Goal: Complete application form

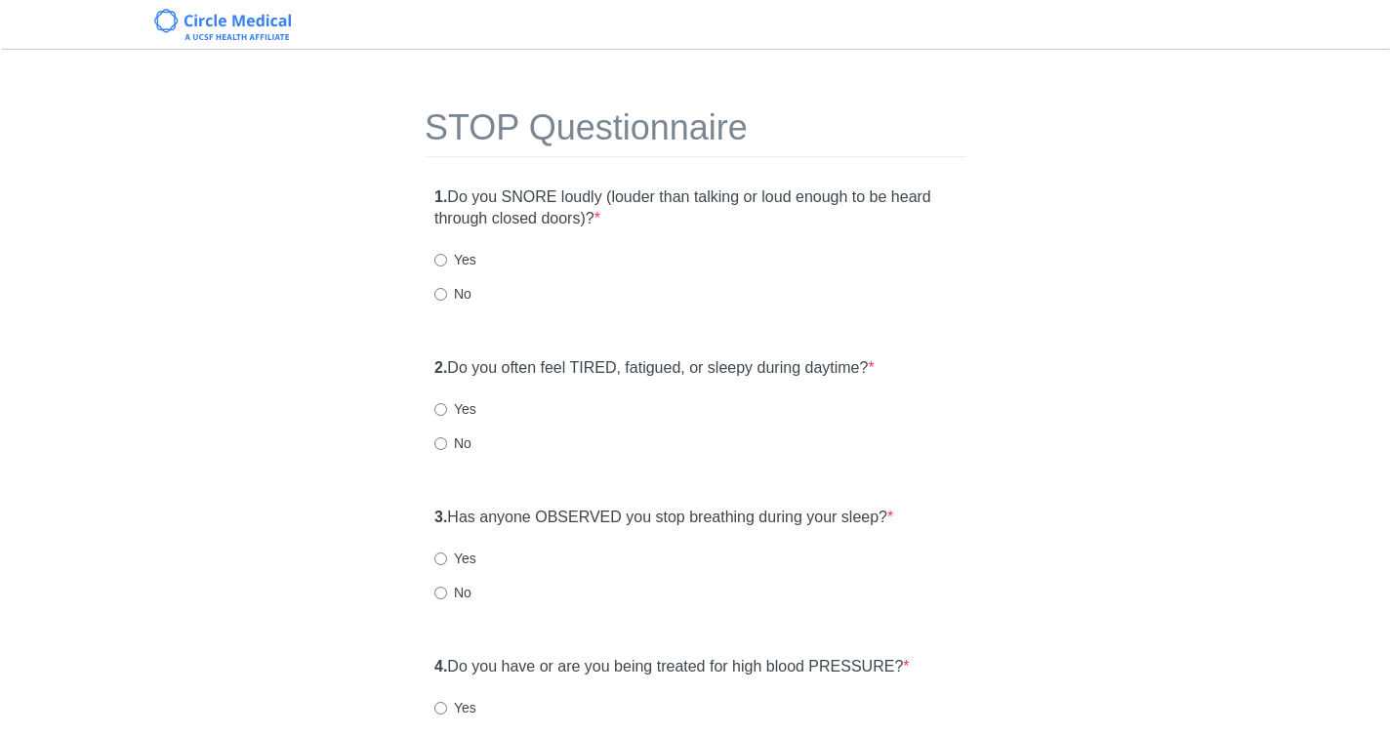
click at [448, 301] on label "No" at bounding box center [452, 294] width 37 height 20
click at [447, 301] on input "No" at bounding box center [440, 294] width 13 height 13
radio input "true"
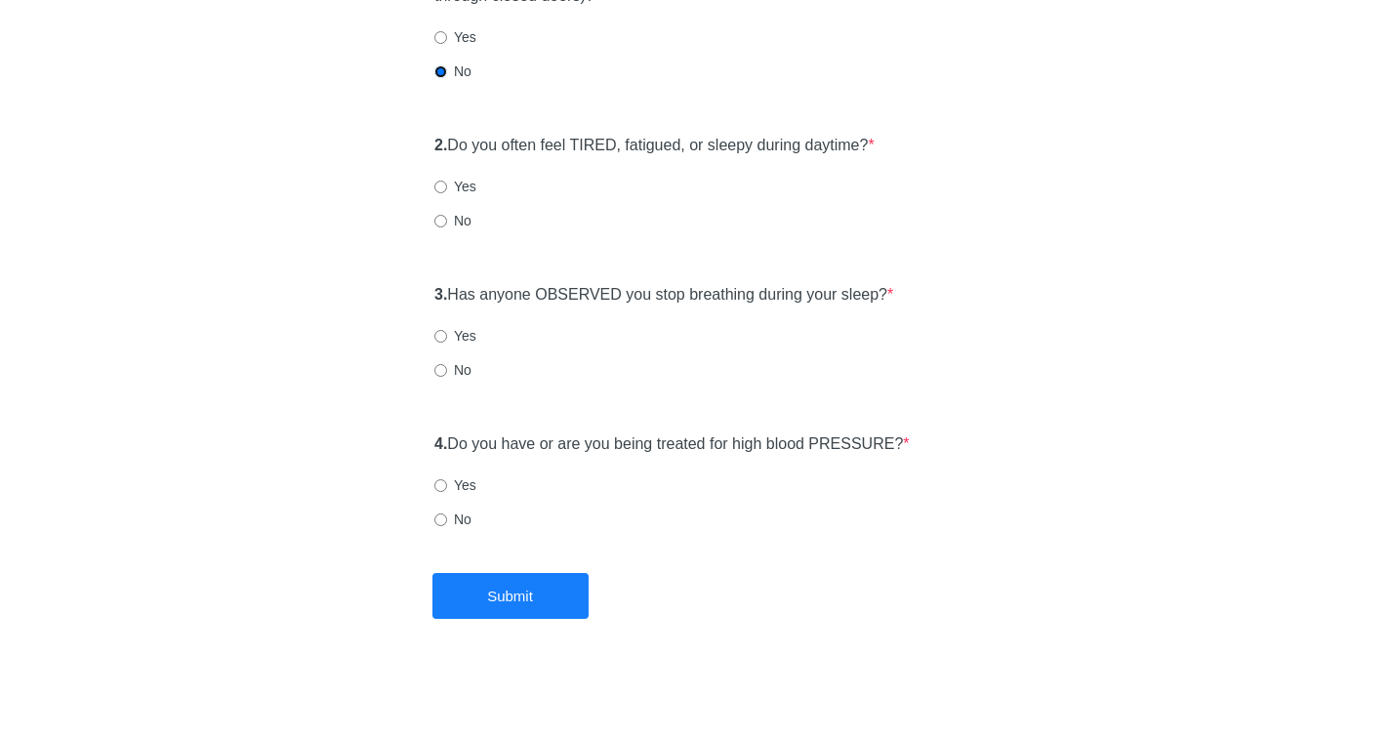
scroll to position [224, 0]
click at [461, 186] on label "Yes" at bounding box center [455, 186] width 42 height 20
click at [447, 186] on input "Yes" at bounding box center [440, 186] width 13 height 13
radio input "true"
click at [461, 383] on div "3. Has anyone OBSERVED you stop breathing during your sleep? * Yes No" at bounding box center [696, 340] width 542 height 135
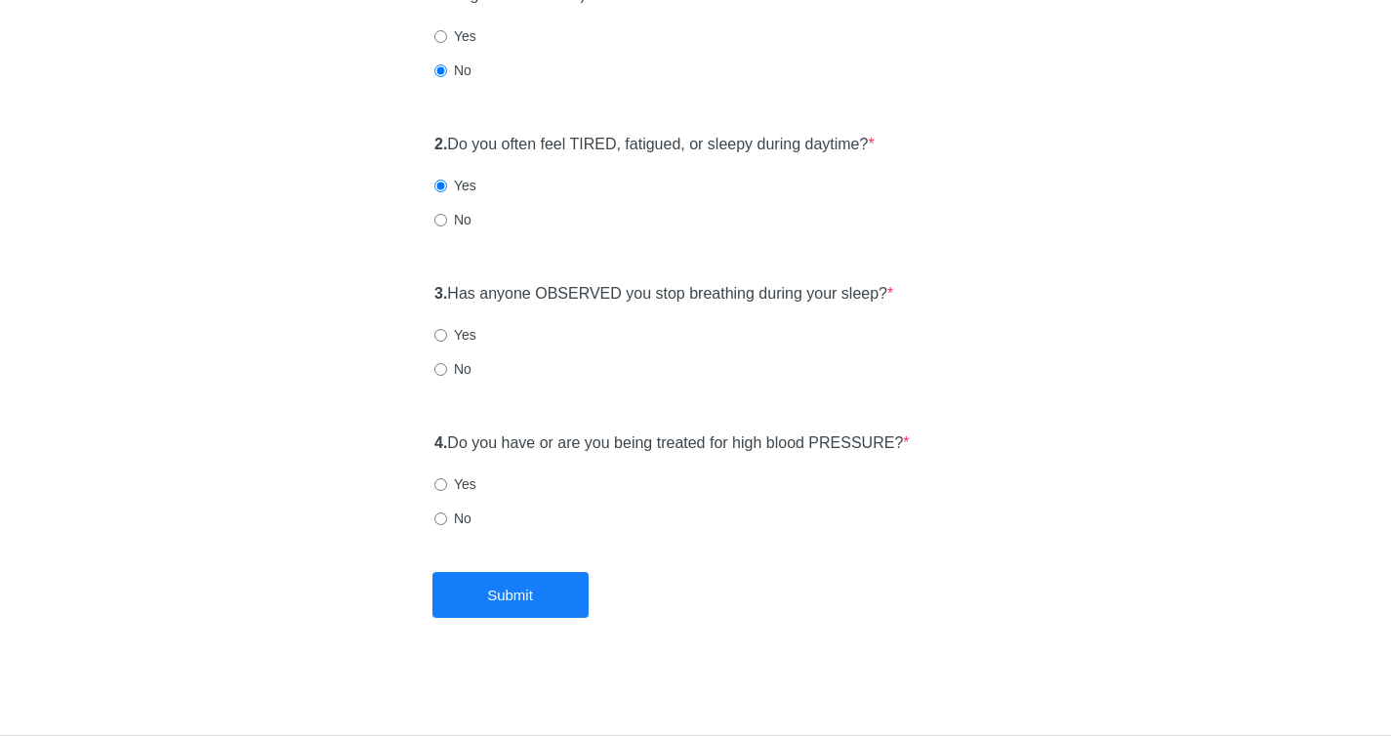
click at [463, 369] on label "No" at bounding box center [452, 369] width 37 height 20
click at [447, 369] on input "No" at bounding box center [440, 369] width 13 height 13
radio input "true"
click at [462, 515] on label "No" at bounding box center [452, 519] width 37 height 20
click at [447, 515] on input "No" at bounding box center [440, 519] width 13 height 13
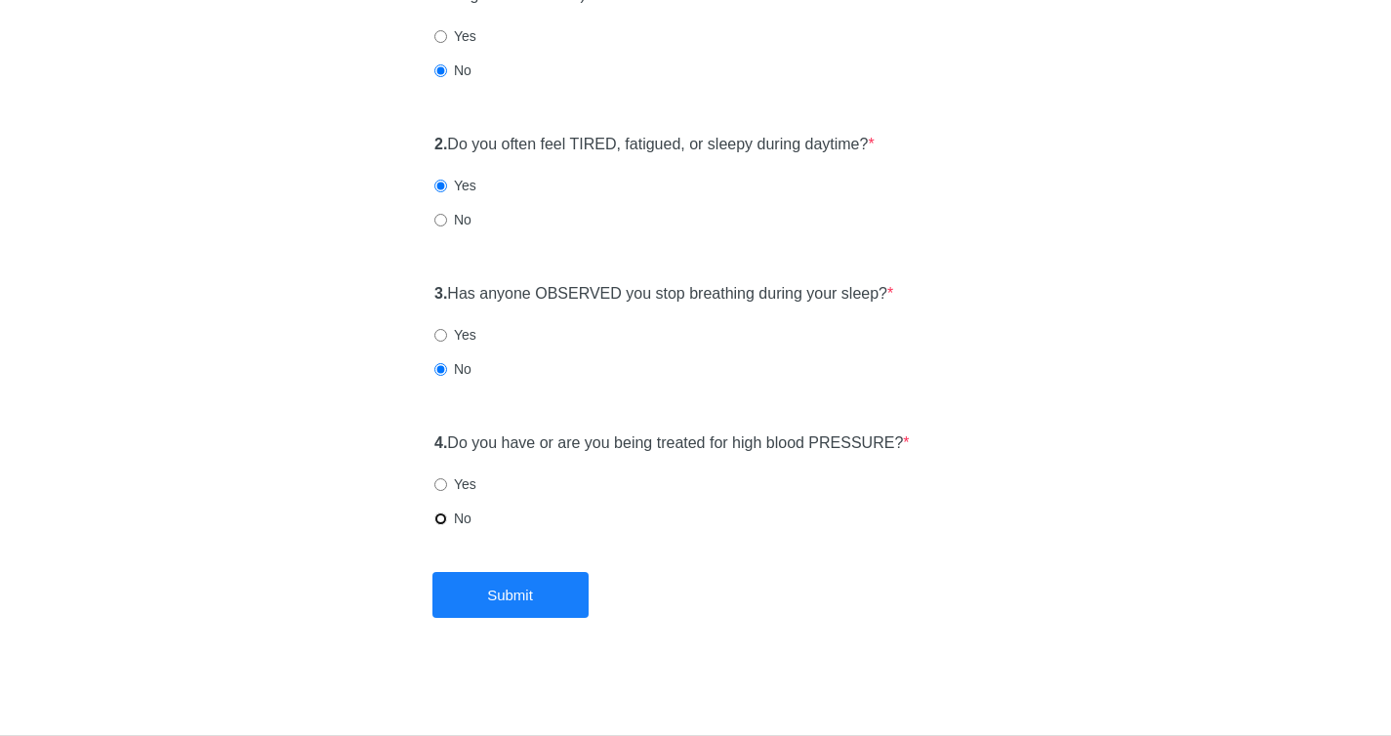
radio input "true"
click at [505, 598] on button "Submit" at bounding box center [511, 595] width 156 height 46
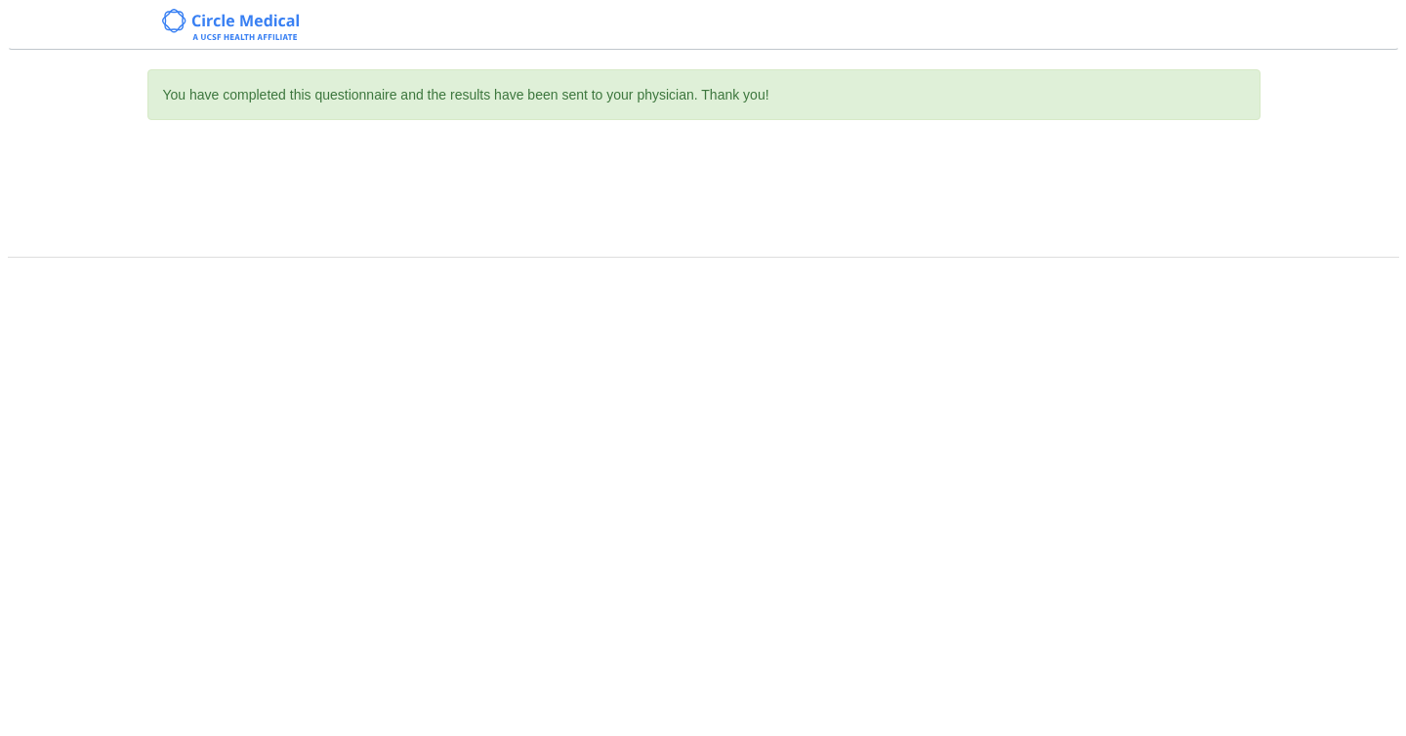
scroll to position [0, 0]
